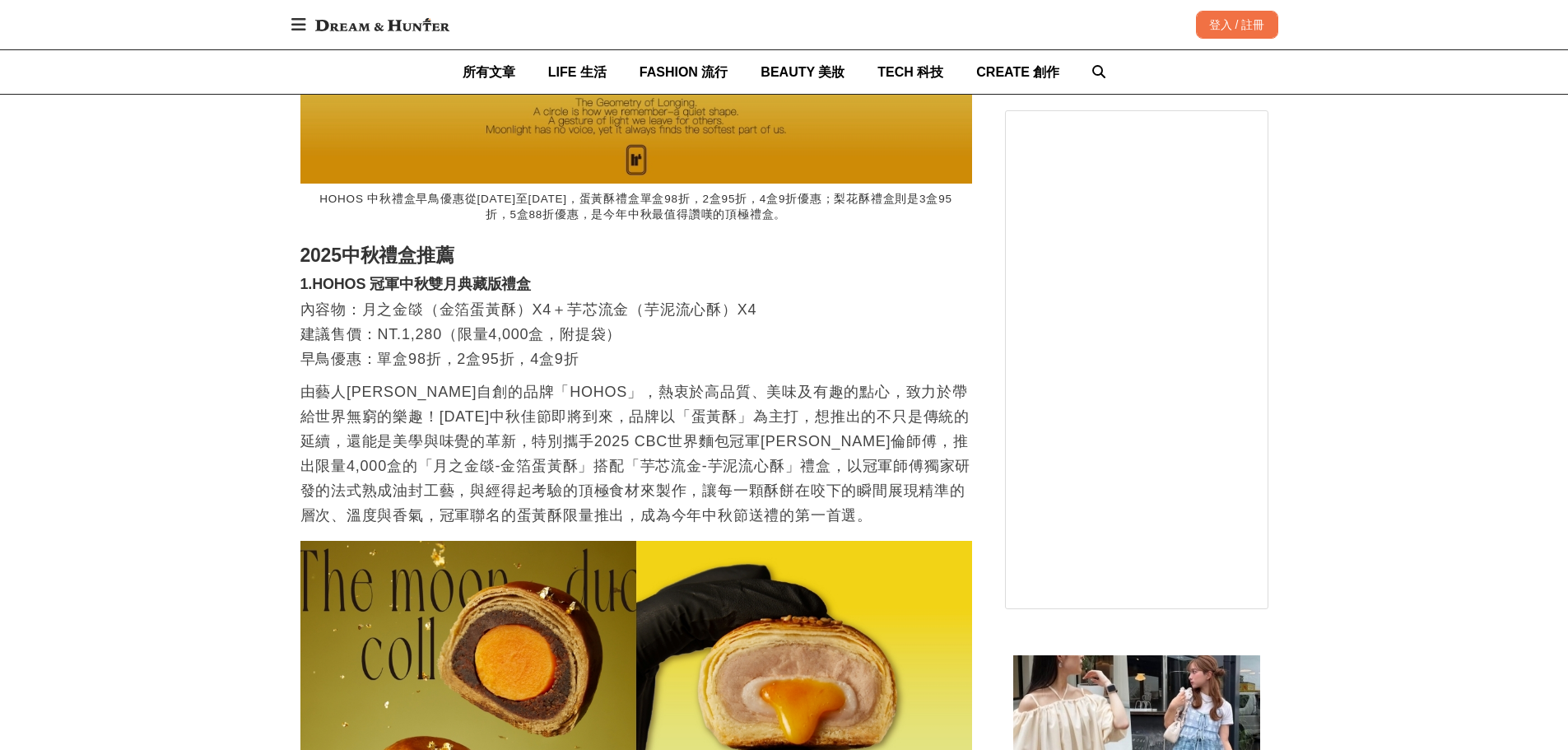
scroll to position [0, 671]
drag, startPoint x: 670, startPoint y: 407, endPoint x: 707, endPoint y: 409, distance: 37.1
click at [707, 409] on p "由藝人[PERSON_NAME]自創的品牌「HOHOS」，熱衷於高品質、美味及有趣的點心，致力於帶給世界無窮的樂趣！[DATE]中秋佳節即將到來，品牌以「蛋黃…" at bounding box center [636, 454] width 671 height 148
click at [782, 454] on p "由藝人[PERSON_NAME]自創的品牌「HOHOS」，熱衷於高品質、美味及有趣的點心，致力於帶給世界無窮的樂趣！[DATE]中秋佳節即將到來，品牌以「蛋黃…" at bounding box center [636, 454] width 671 height 148
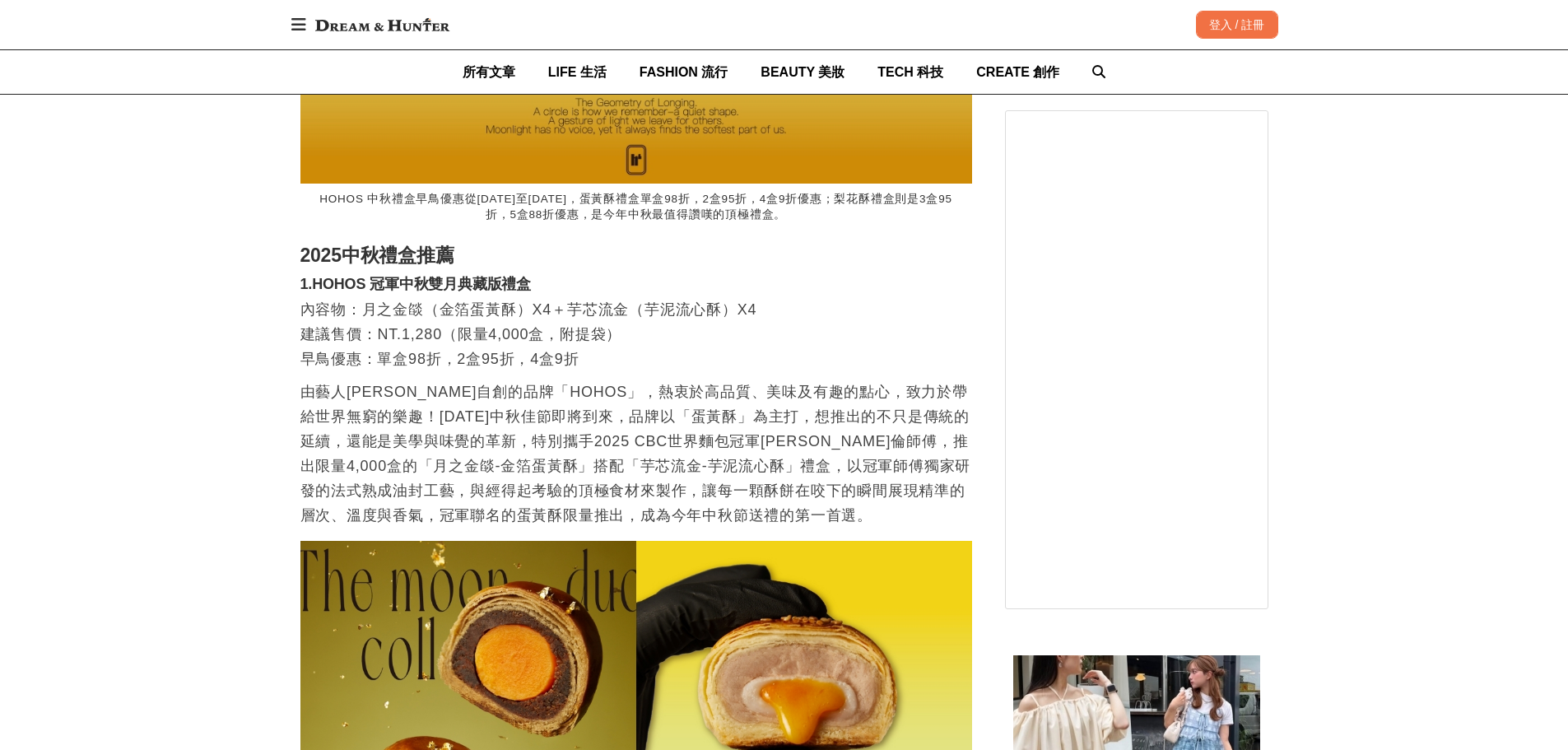
scroll to position [0, 2014]
drag, startPoint x: 796, startPoint y: 463, endPoint x: 818, endPoint y: 464, distance: 22.0
click at [818, 464] on p "由藝人[PERSON_NAME]自創的品牌「HOHOS」，熱衷於高品質、美味及有趣的點心，致力於帶給世界無窮的樂趣！[DATE]中秋佳節即將到來，品牌以「蛋黃…" at bounding box center [636, 454] width 671 height 148
click at [822, 462] on p "由藝人[PERSON_NAME]自創的品牌「HOHOS」，熱衷於高品質、美味及有趣的點心，致力於帶給世界無窮的樂趣！[DATE]中秋佳節即將到來，品牌以「蛋黃…" at bounding box center [636, 454] width 671 height 148
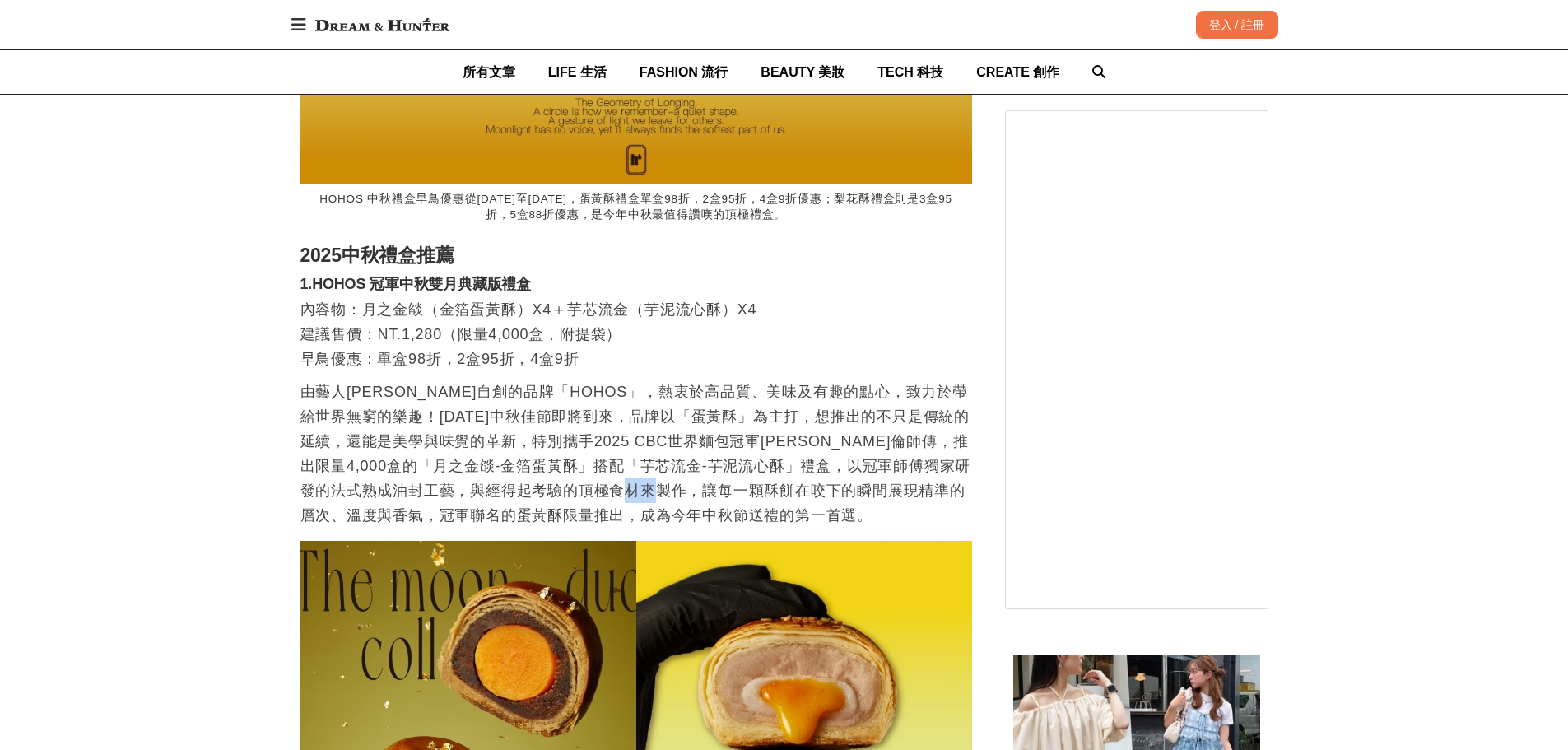
drag, startPoint x: 798, startPoint y: 460, endPoint x: 818, endPoint y: 463, distance: 20.2
click at [818, 463] on p "由藝人[PERSON_NAME]自創的品牌「HOHOS」，熱衷於高品質、美味及有趣的點心，致力於帶給世界無窮的樂趣！[DATE]中秋佳節即將到來，品牌以「蛋黃…" at bounding box center [636, 454] width 671 height 148
click at [798, 472] on p "由藝人[PERSON_NAME]自創的品牌「HOHOS」，熱衷於高品質、美味及有趣的點心，致力於帶給世界無窮的樂趣！[DATE]中秋佳節即將到來，品牌以「蛋黃…" at bounding box center [636, 454] width 671 height 148
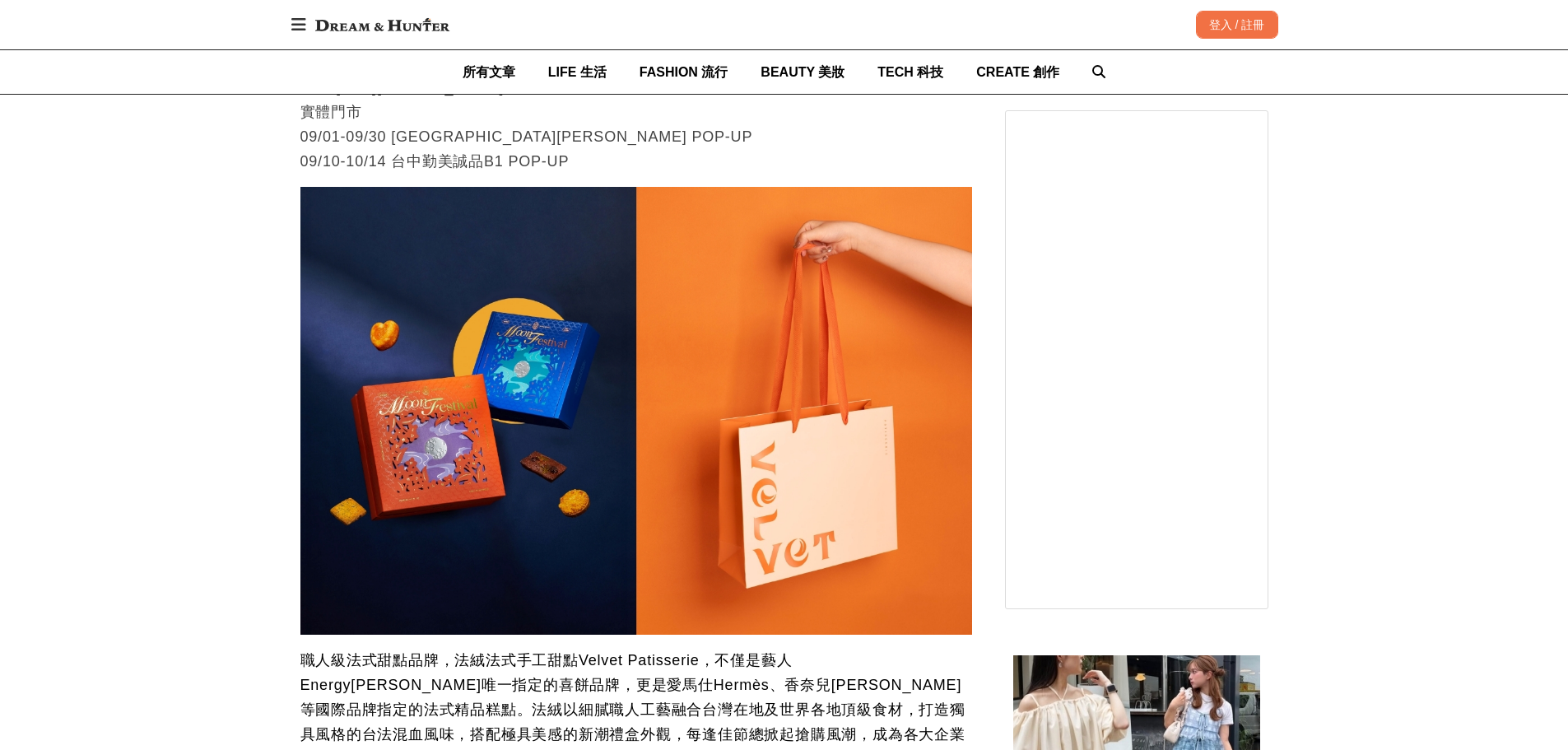
scroll to position [6553, 0]
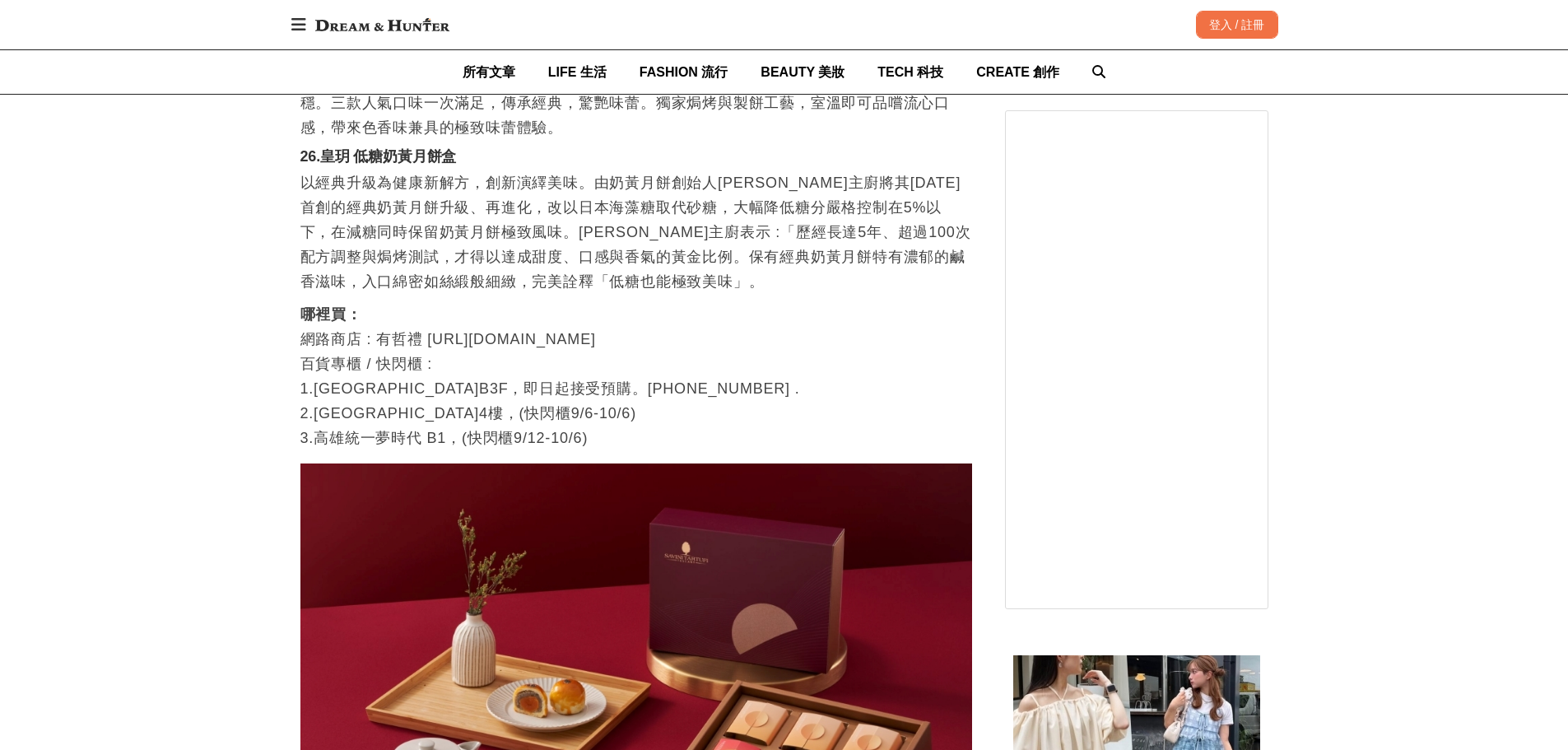
drag, startPoint x: 690, startPoint y: 224, endPoint x: 692, endPoint y: 307, distance: 83.0
